Goal: Go to known website: Access a specific website the user already knows

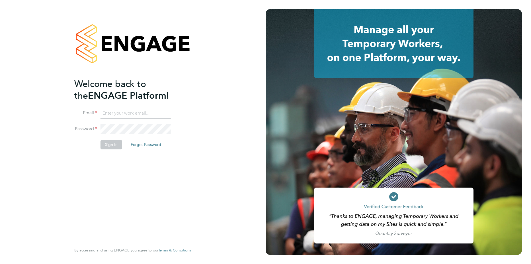
type input "marian.chitimus@vistry.co.uk"
click at [109, 140] on button "Sign In" at bounding box center [112, 144] width 22 height 9
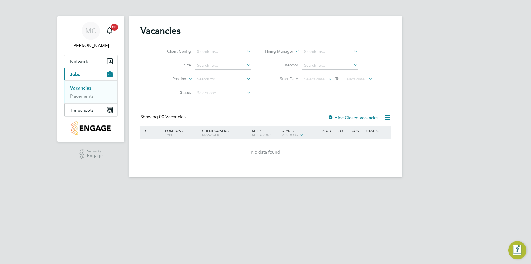
click at [74, 110] on span "Timesheets" at bounding box center [82, 109] width 24 height 5
click at [81, 101] on link "Timesheets" at bounding box center [82, 100] width 24 height 5
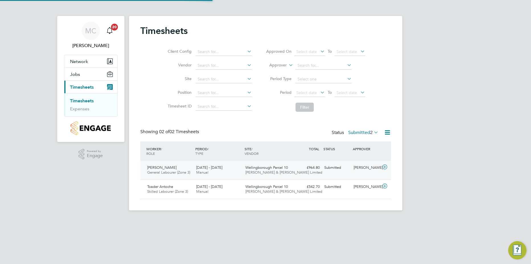
scroll to position [15, 50]
